Goal: Task Accomplishment & Management: Use online tool/utility

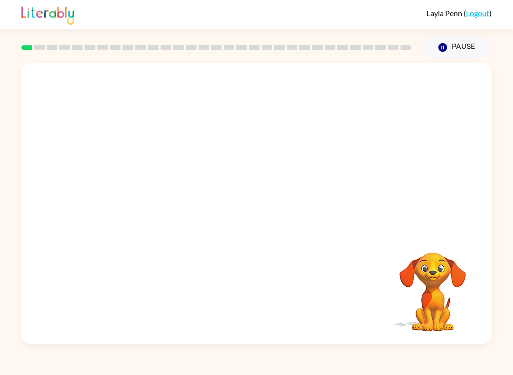
click at [463, 45] on button "Pause Pause" at bounding box center [456, 48] width 69 height 22
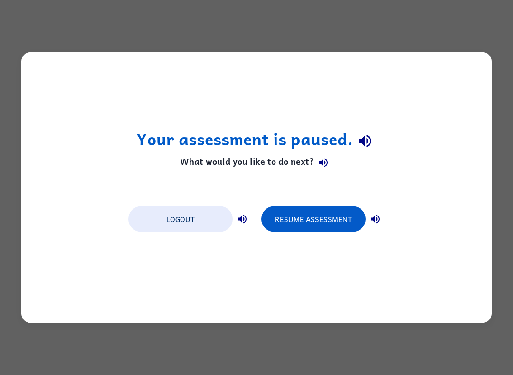
click at [194, 211] on button "Logout" at bounding box center [180, 219] width 104 height 26
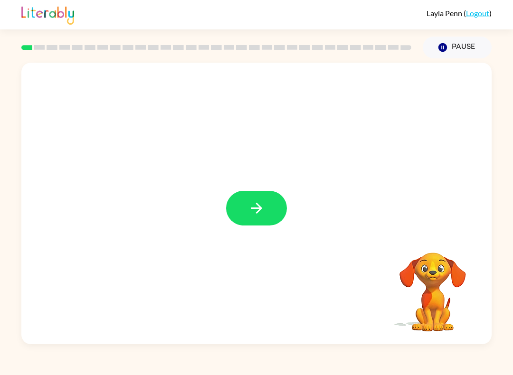
click at [264, 199] on button "button" at bounding box center [256, 208] width 61 height 35
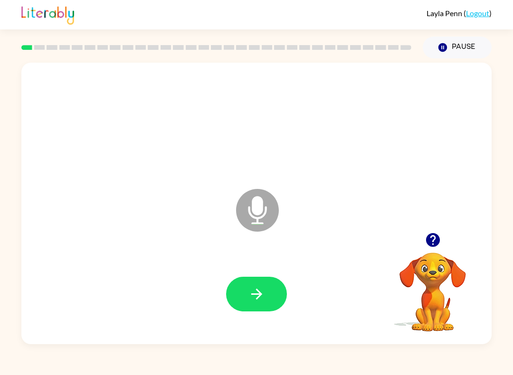
click at [261, 299] on icon "button" at bounding box center [256, 294] width 17 height 17
click at [270, 291] on button "button" at bounding box center [256, 294] width 61 height 35
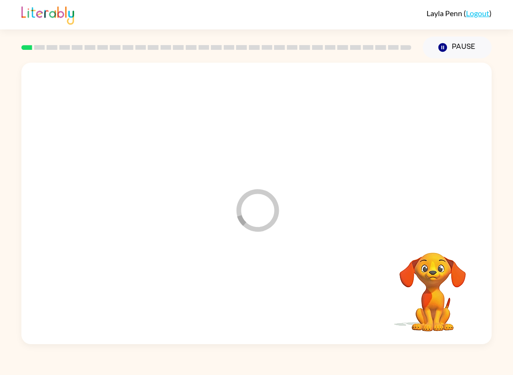
click at [504, 299] on div "Loader Your response is being sent to our graders Your browser must support pla…" at bounding box center [256, 201] width 513 height 286
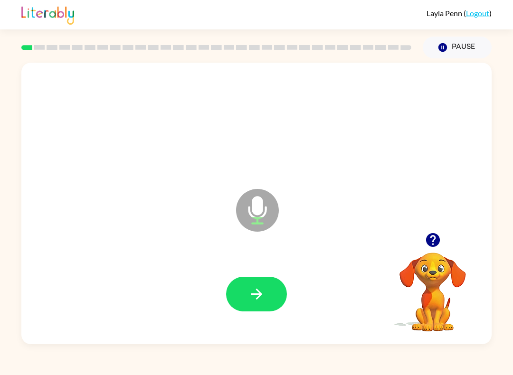
click at [268, 291] on button "button" at bounding box center [256, 294] width 61 height 35
click at [441, 236] on button "button" at bounding box center [433, 240] width 24 height 24
click at [259, 211] on icon "Microphone The Microphone is here when it is your turn to talk" at bounding box center [305, 222] width 142 height 71
click at [251, 208] on icon at bounding box center [257, 210] width 43 height 43
click at [261, 205] on icon "Microphone The Microphone is here when it is your turn to talk" at bounding box center [305, 222] width 142 height 71
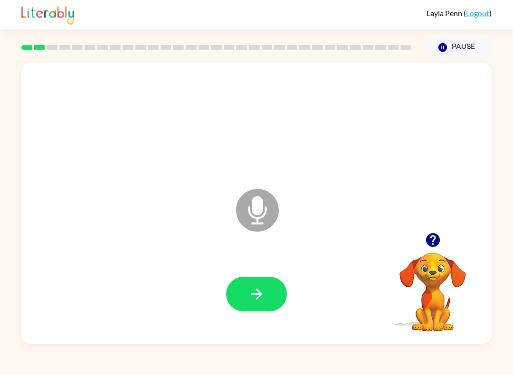
click at [435, 246] on icon "button" at bounding box center [432, 240] width 14 height 14
click at [263, 292] on icon "button" at bounding box center [256, 294] width 17 height 17
click at [261, 297] on icon "button" at bounding box center [256, 294] width 17 height 17
click at [256, 293] on icon "button" at bounding box center [256, 294] width 17 height 17
click at [262, 295] on icon "button" at bounding box center [256, 294] width 11 height 11
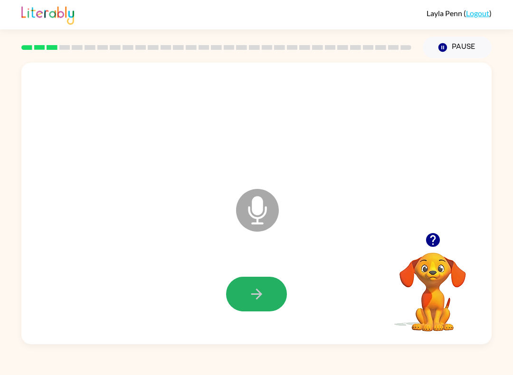
click at [260, 295] on icon "button" at bounding box center [256, 294] width 11 height 11
click at [253, 301] on icon "button" at bounding box center [256, 294] width 17 height 17
click at [262, 298] on icon "button" at bounding box center [256, 294] width 17 height 17
click at [252, 290] on icon "button" at bounding box center [256, 294] width 17 height 17
click at [251, 290] on div at bounding box center [256, 294] width 61 height 35
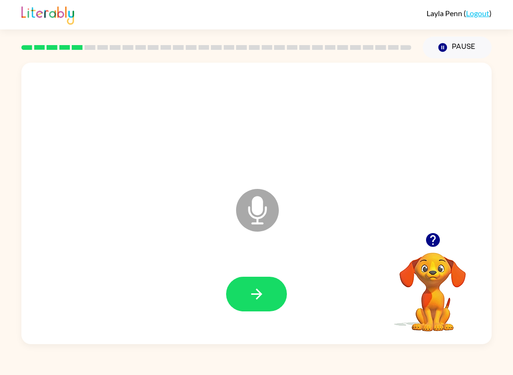
click at [262, 290] on icon "button" at bounding box center [256, 294] width 17 height 17
click at [256, 302] on icon "button" at bounding box center [256, 294] width 17 height 17
click at [272, 296] on button "button" at bounding box center [256, 294] width 61 height 35
click at [270, 281] on button "button" at bounding box center [256, 294] width 61 height 35
click at [269, 286] on button "button" at bounding box center [256, 294] width 61 height 35
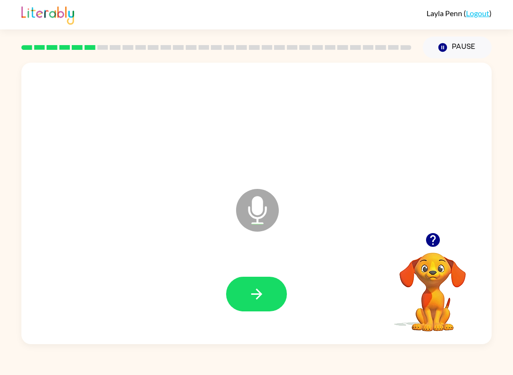
click at [270, 298] on button "button" at bounding box center [256, 294] width 61 height 35
click at [267, 292] on button "button" at bounding box center [256, 294] width 61 height 35
click at [278, 280] on button "button" at bounding box center [256, 294] width 61 height 35
click at [264, 299] on icon "button" at bounding box center [256, 294] width 17 height 17
click at [259, 295] on icon "button" at bounding box center [256, 294] width 11 height 11
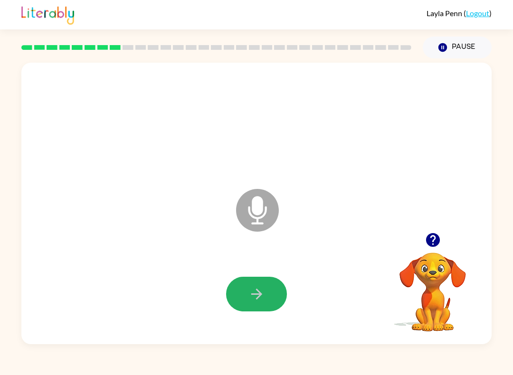
click at [255, 302] on icon "button" at bounding box center [256, 294] width 17 height 17
click at [257, 293] on icon "button" at bounding box center [256, 294] width 17 height 17
click at [257, 294] on icon "button" at bounding box center [256, 294] width 11 height 11
click at [259, 298] on icon "button" at bounding box center [256, 294] width 17 height 17
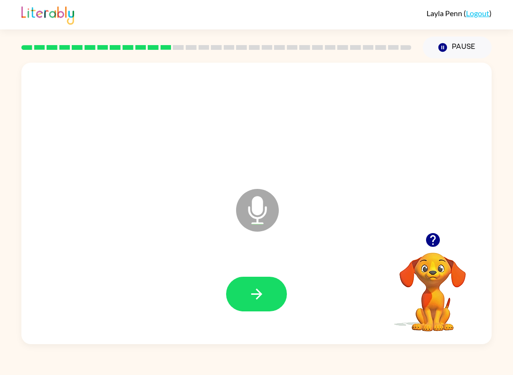
click at [259, 292] on icon "button" at bounding box center [256, 294] width 11 height 11
click at [256, 293] on icon "button" at bounding box center [256, 294] width 17 height 17
click at [262, 298] on icon "button" at bounding box center [256, 294] width 17 height 17
click at [257, 292] on icon "button" at bounding box center [256, 294] width 17 height 17
click at [267, 290] on button "button" at bounding box center [256, 294] width 61 height 35
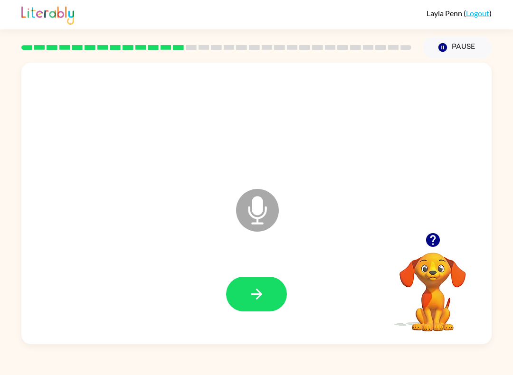
click at [253, 297] on icon "button" at bounding box center [256, 294] width 17 height 17
click at [256, 290] on icon "button" at bounding box center [256, 294] width 17 height 17
click at [251, 290] on icon "button" at bounding box center [256, 294] width 17 height 17
click at [257, 298] on icon "button" at bounding box center [256, 294] width 11 height 11
click at [267, 295] on button "button" at bounding box center [256, 294] width 61 height 35
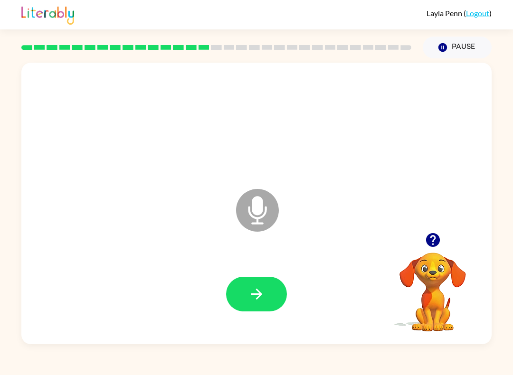
click at [265, 283] on button "button" at bounding box center [256, 294] width 61 height 35
click at [271, 291] on button "button" at bounding box center [256, 294] width 61 height 35
click at [259, 303] on button "button" at bounding box center [256, 294] width 61 height 35
click at [267, 308] on button "button" at bounding box center [256, 294] width 61 height 35
click at [264, 293] on icon "button" at bounding box center [256, 294] width 17 height 17
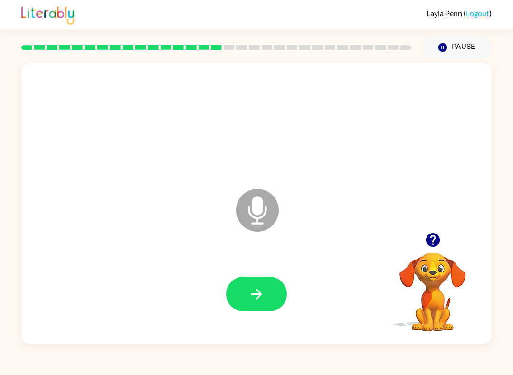
click at [258, 295] on icon "button" at bounding box center [256, 294] width 11 height 11
click at [258, 281] on button "button" at bounding box center [256, 294] width 61 height 35
click at [270, 296] on button "button" at bounding box center [256, 294] width 61 height 35
click at [282, 274] on div at bounding box center [256, 293] width 451 height 81
click at [275, 298] on button "button" at bounding box center [256, 294] width 61 height 35
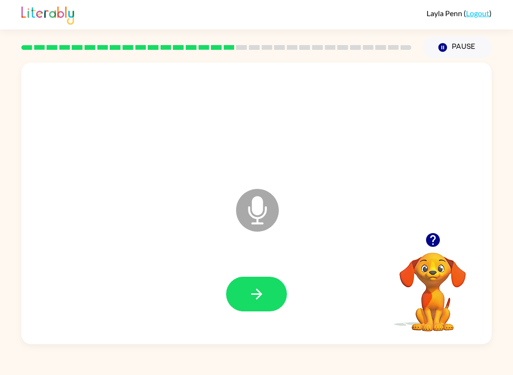
click at [253, 297] on icon "button" at bounding box center [256, 294] width 17 height 17
click at [278, 293] on button "button" at bounding box center [256, 294] width 61 height 35
click at [264, 318] on div at bounding box center [256, 293] width 451 height 81
click at [265, 305] on button "button" at bounding box center [256, 294] width 61 height 35
click at [254, 296] on icon "button" at bounding box center [256, 294] width 17 height 17
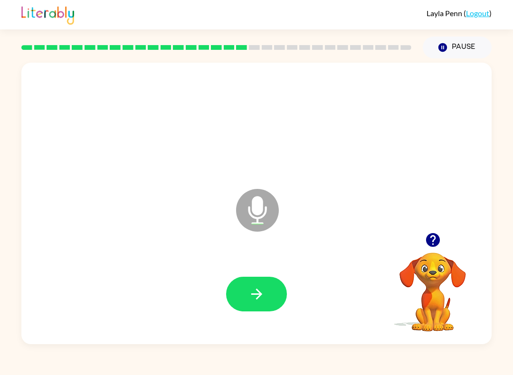
click at [256, 287] on icon "button" at bounding box center [256, 294] width 17 height 17
click at [250, 294] on icon "button" at bounding box center [256, 294] width 17 height 17
click at [267, 292] on button "button" at bounding box center [256, 294] width 61 height 35
click at [265, 289] on button "button" at bounding box center [256, 294] width 61 height 35
click at [251, 293] on icon "button" at bounding box center [256, 294] width 17 height 17
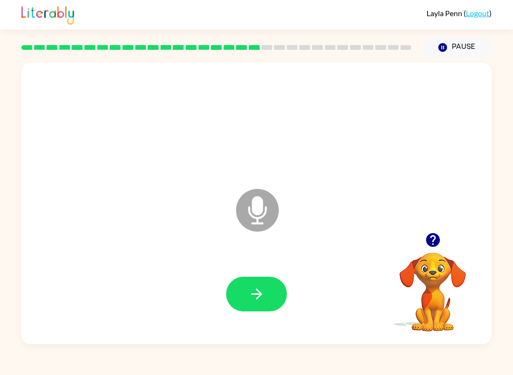
click at [270, 299] on button "button" at bounding box center [256, 294] width 61 height 35
click at [258, 295] on icon "button" at bounding box center [256, 294] width 11 height 11
click at [271, 292] on button "button" at bounding box center [256, 294] width 61 height 35
click at [273, 309] on button "button" at bounding box center [256, 294] width 61 height 35
click at [271, 288] on button "button" at bounding box center [256, 294] width 61 height 35
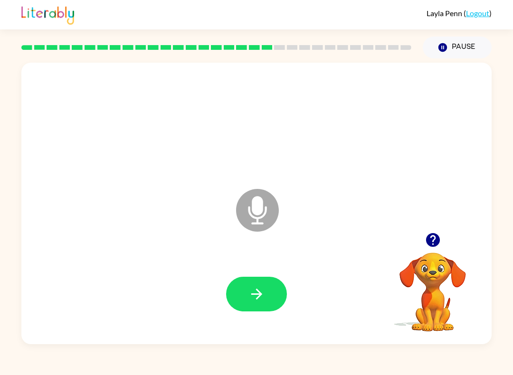
click at [265, 294] on button "button" at bounding box center [256, 294] width 61 height 35
click at [269, 307] on button "button" at bounding box center [256, 294] width 61 height 35
click at [257, 285] on button "button" at bounding box center [256, 294] width 61 height 35
click at [256, 275] on div at bounding box center [256, 293] width 451 height 81
click at [250, 296] on icon "button" at bounding box center [256, 294] width 17 height 17
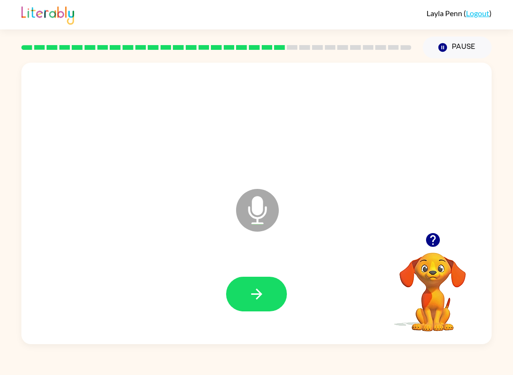
click at [270, 293] on button "button" at bounding box center [256, 294] width 61 height 35
click at [260, 296] on icon "button" at bounding box center [256, 294] width 11 height 11
click at [261, 290] on icon "button" at bounding box center [256, 294] width 17 height 17
click at [271, 285] on button "button" at bounding box center [256, 294] width 61 height 35
click at [264, 293] on icon "button" at bounding box center [256, 294] width 17 height 17
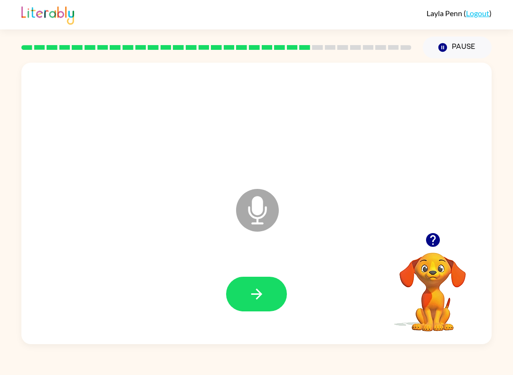
click at [267, 294] on button "button" at bounding box center [256, 294] width 61 height 35
click at [266, 302] on button "button" at bounding box center [256, 294] width 61 height 35
click at [254, 294] on icon "button" at bounding box center [256, 294] width 17 height 17
click at [271, 300] on button "button" at bounding box center [256, 294] width 61 height 35
click at [263, 298] on icon "button" at bounding box center [256, 294] width 17 height 17
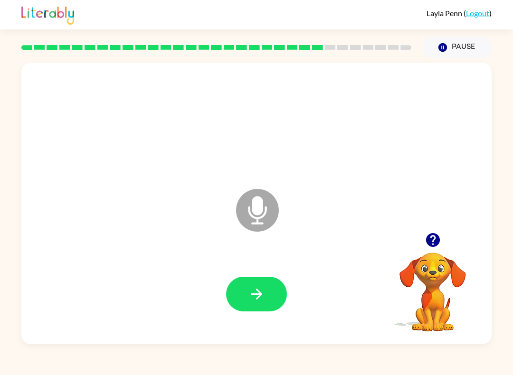
click at [261, 283] on button "button" at bounding box center [256, 294] width 61 height 35
click at [272, 276] on div at bounding box center [256, 293] width 451 height 81
click at [260, 297] on icon "button" at bounding box center [256, 294] width 17 height 17
click at [266, 278] on button "button" at bounding box center [256, 294] width 61 height 35
click at [264, 284] on button "button" at bounding box center [256, 294] width 61 height 35
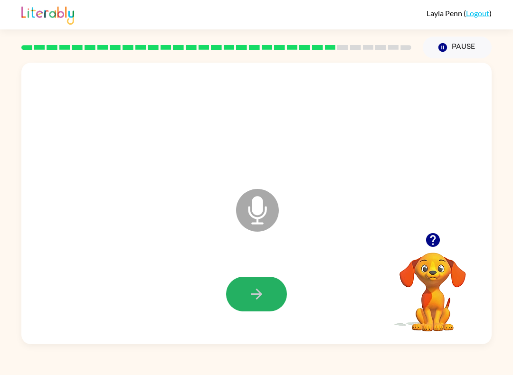
click at [311, 286] on div at bounding box center [256, 293] width 451 height 81
click at [262, 290] on icon "button" at bounding box center [256, 294] width 17 height 17
click at [253, 287] on icon "button" at bounding box center [256, 294] width 17 height 17
click at [271, 289] on button "button" at bounding box center [256, 294] width 61 height 35
click at [280, 290] on button "button" at bounding box center [256, 294] width 61 height 35
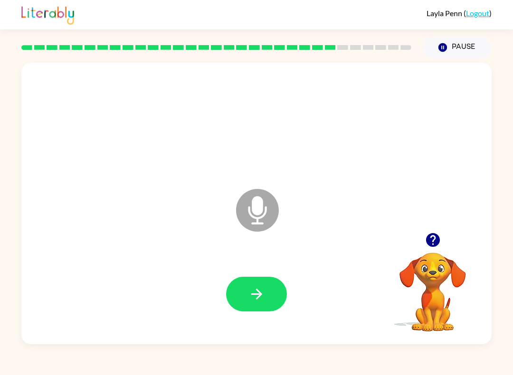
click at [264, 285] on button "button" at bounding box center [256, 294] width 61 height 35
click at [272, 287] on button "button" at bounding box center [256, 294] width 61 height 35
click at [265, 290] on button "button" at bounding box center [256, 294] width 61 height 35
click at [259, 300] on icon "button" at bounding box center [256, 294] width 17 height 17
click at [255, 292] on icon "button" at bounding box center [256, 294] width 17 height 17
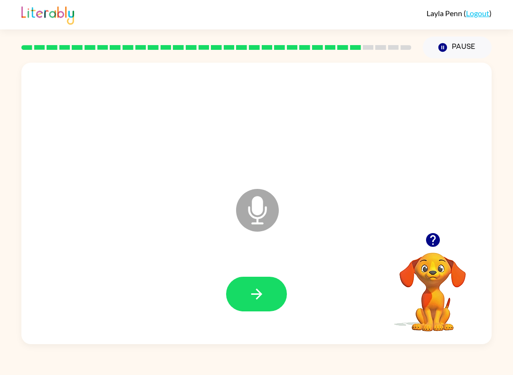
click at [264, 283] on button "button" at bounding box center [256, 294] width 61 height 35
click at [262, 285] on button "button" at bounding box center [256, 294] width 61 height 35
click at [485, 9] on link "Logout" at bounding box center [477, 13] width 23 height 9
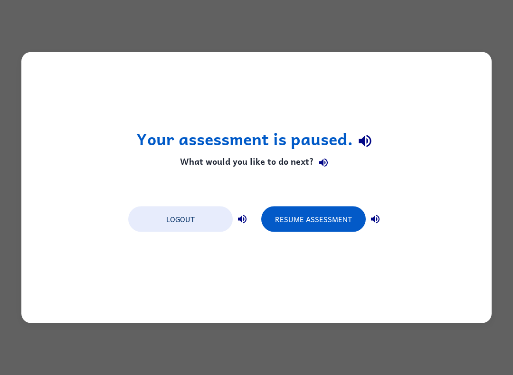
click at [202, 217] on button "Logout" at bounding box center [180, 219] width 104 height 26
